Goal: Book appointment/travel/reservation

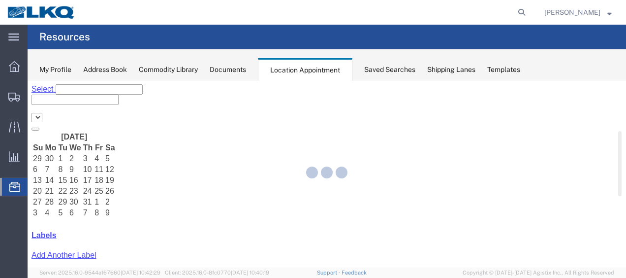
select select "27578"
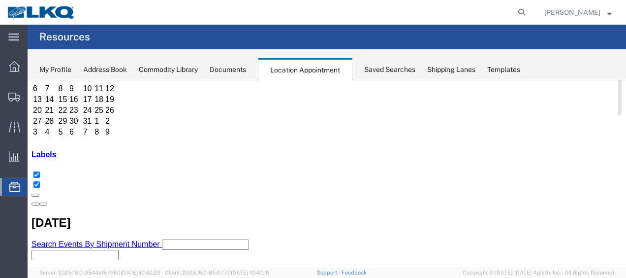
scroll to position [148, 0]
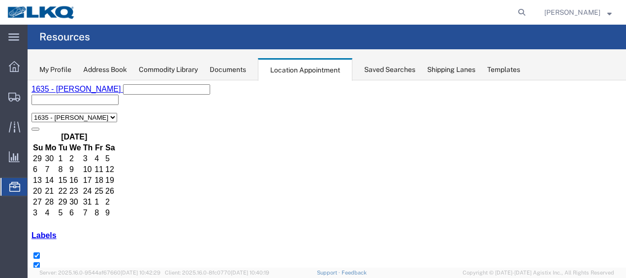
scroll to position [49, 0]
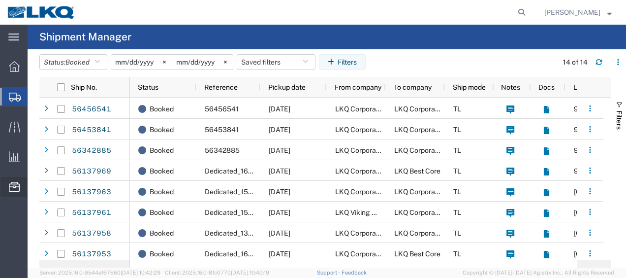
click at [0, 0] on span "Location Appointment" at bounding box center [0, 0] width 0 height 0
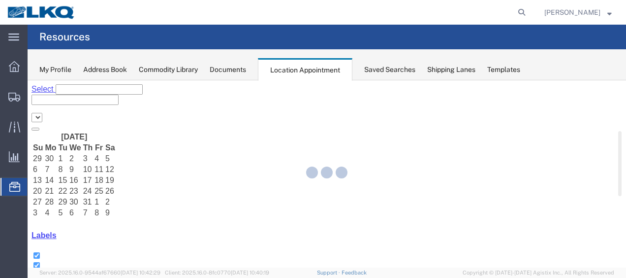
select select "27578"
click at [135, 125] on div at bounding box center [327, 173] width 598 height 187
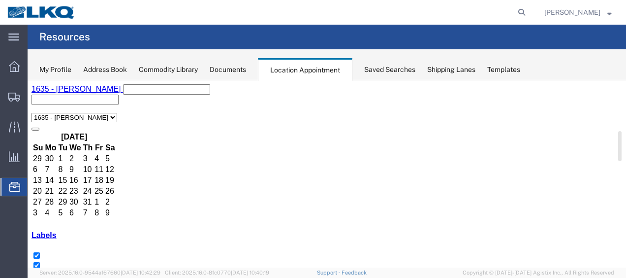
click at [110, 137] on icon at bounding box center [110, 137] width 0 height 0
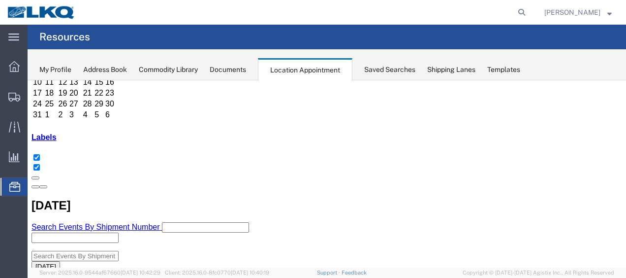
scroll to position [98, 0]
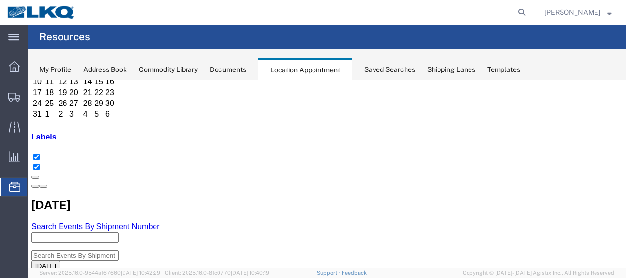
select select "1"
select select
